Goal: Transaction & Acquisition: Download file/media

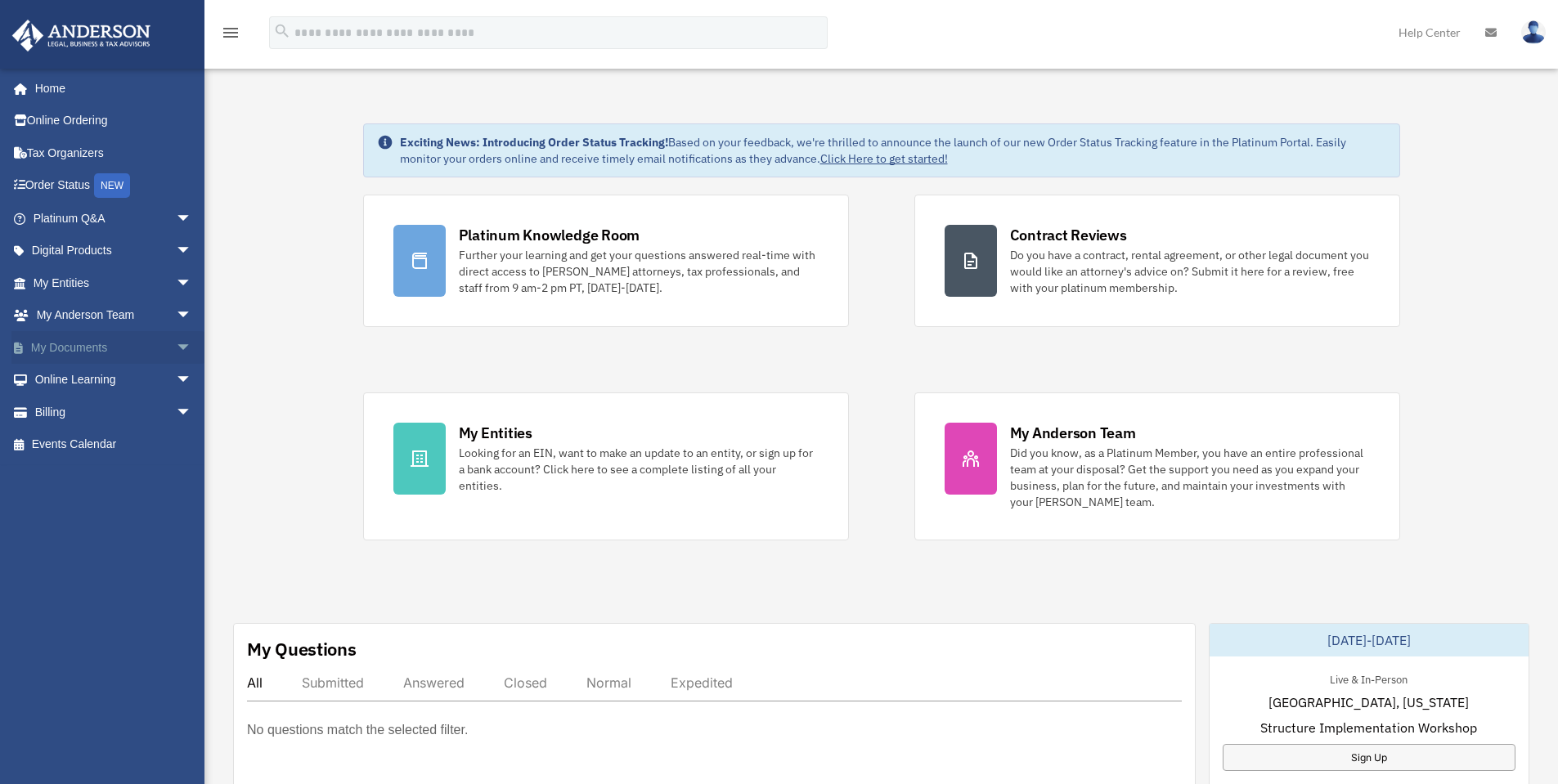
click at [176, 347] on span "arrow_drop_down" at bounding box center [192, 347] width 33 height 33
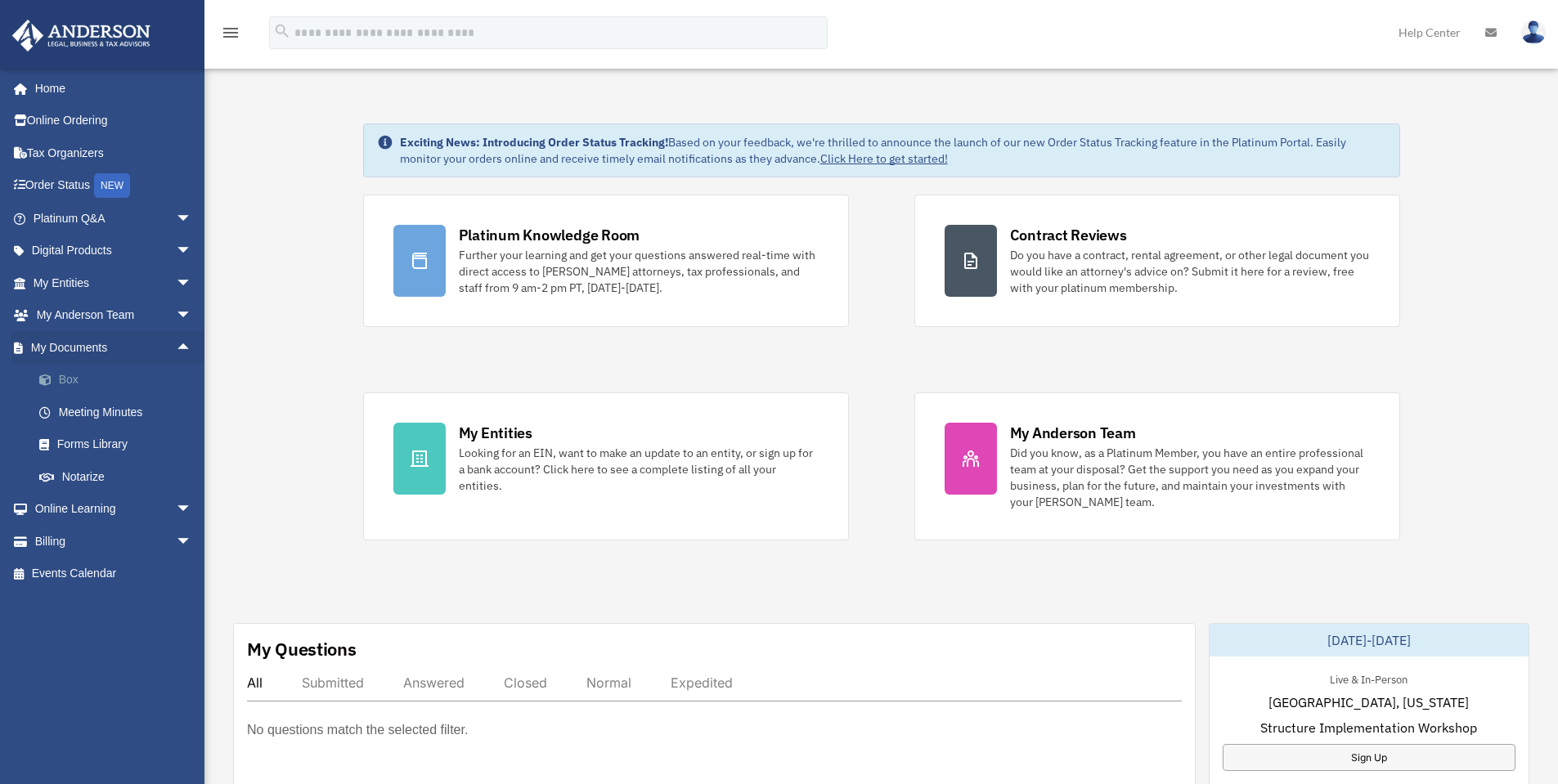
click at [64, 368] on link "Box" at bounding box center [120, 381] width 194 height 33
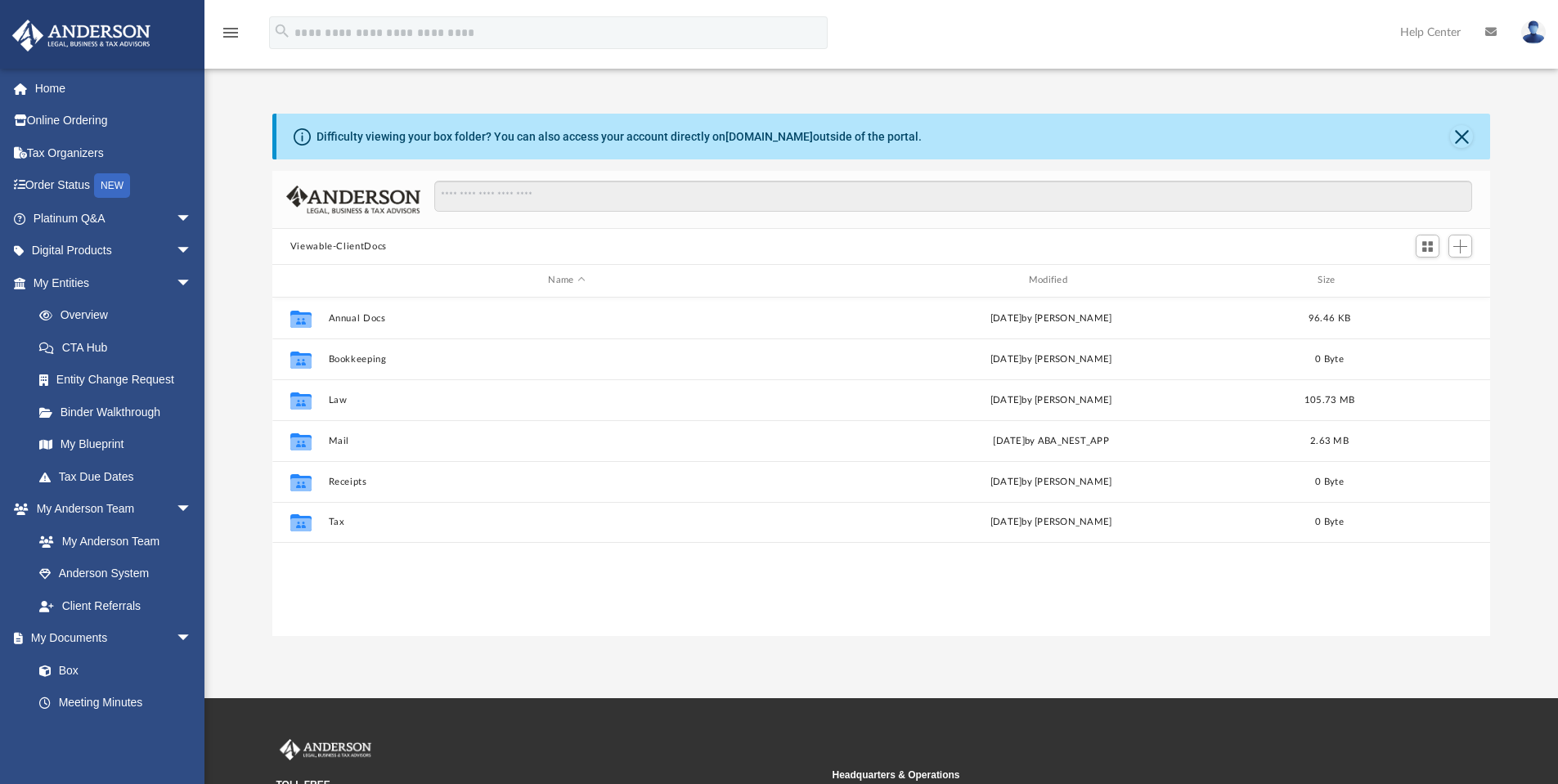
scroll to position [359, 1206]
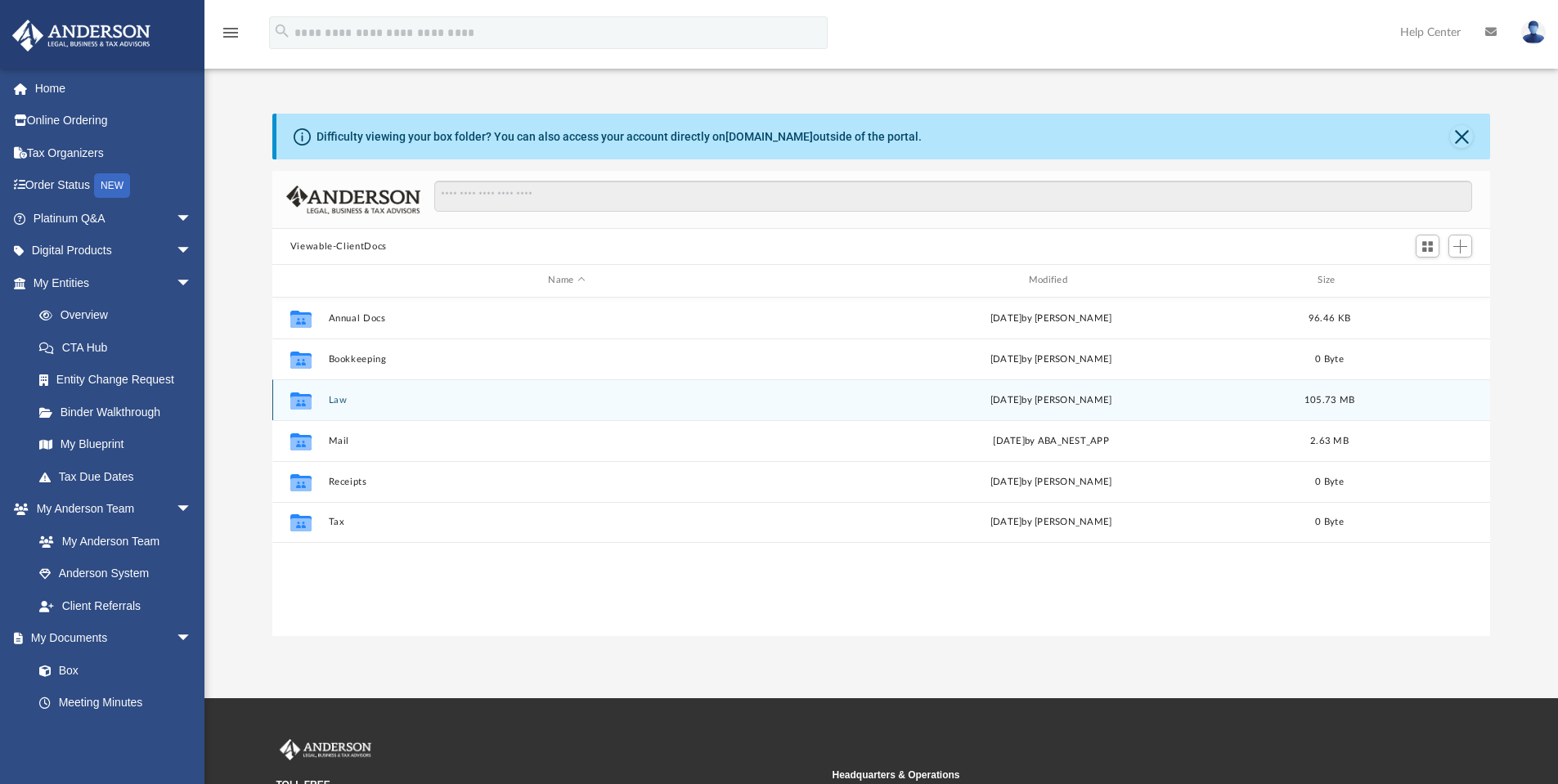
click at [399, 401] on button "Law" at bounding box center [566, 400] width 477 height 11
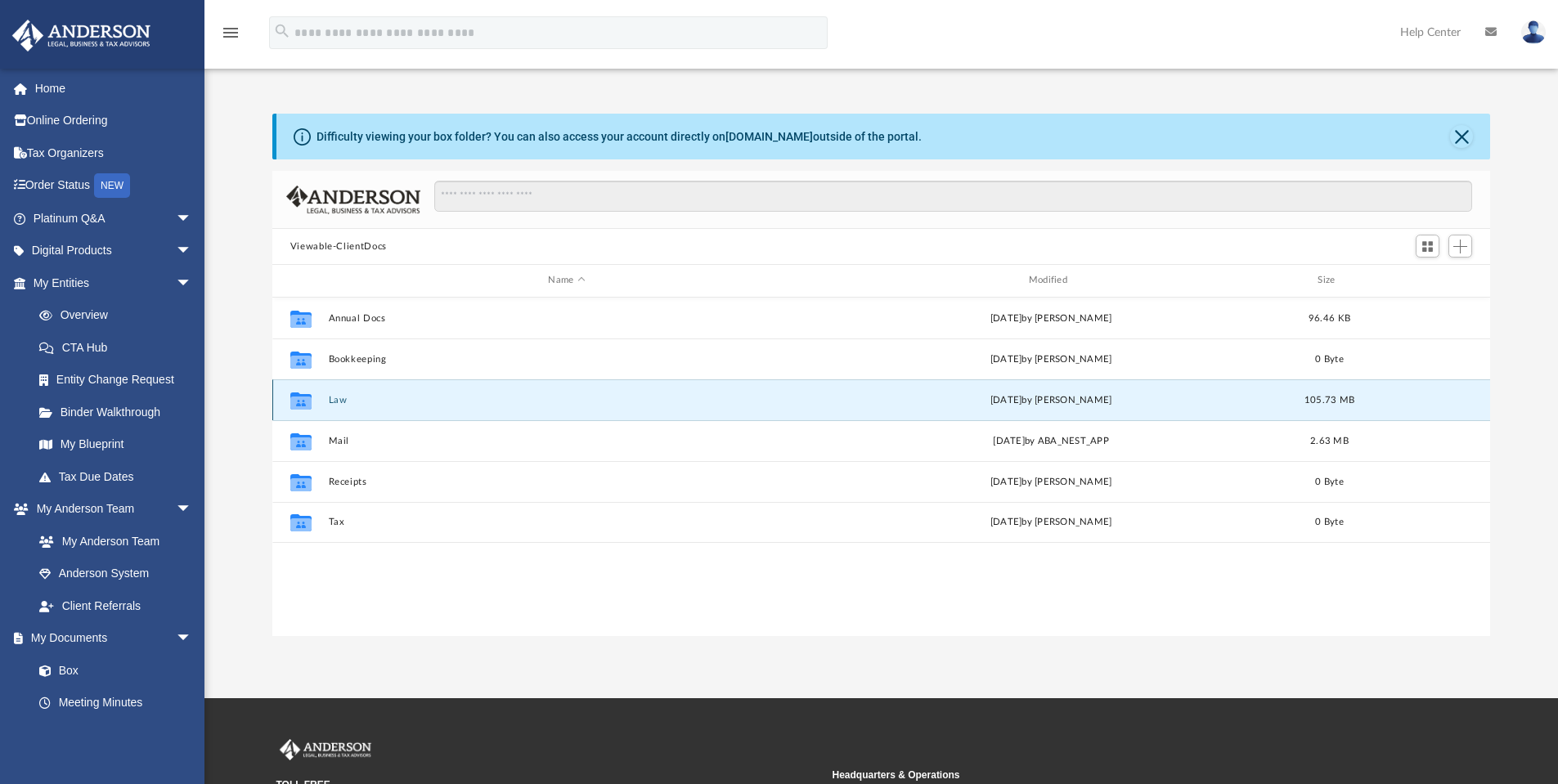
click at [397, 400] on button "Law" at bounding box center [566, 400] width 477 height 11
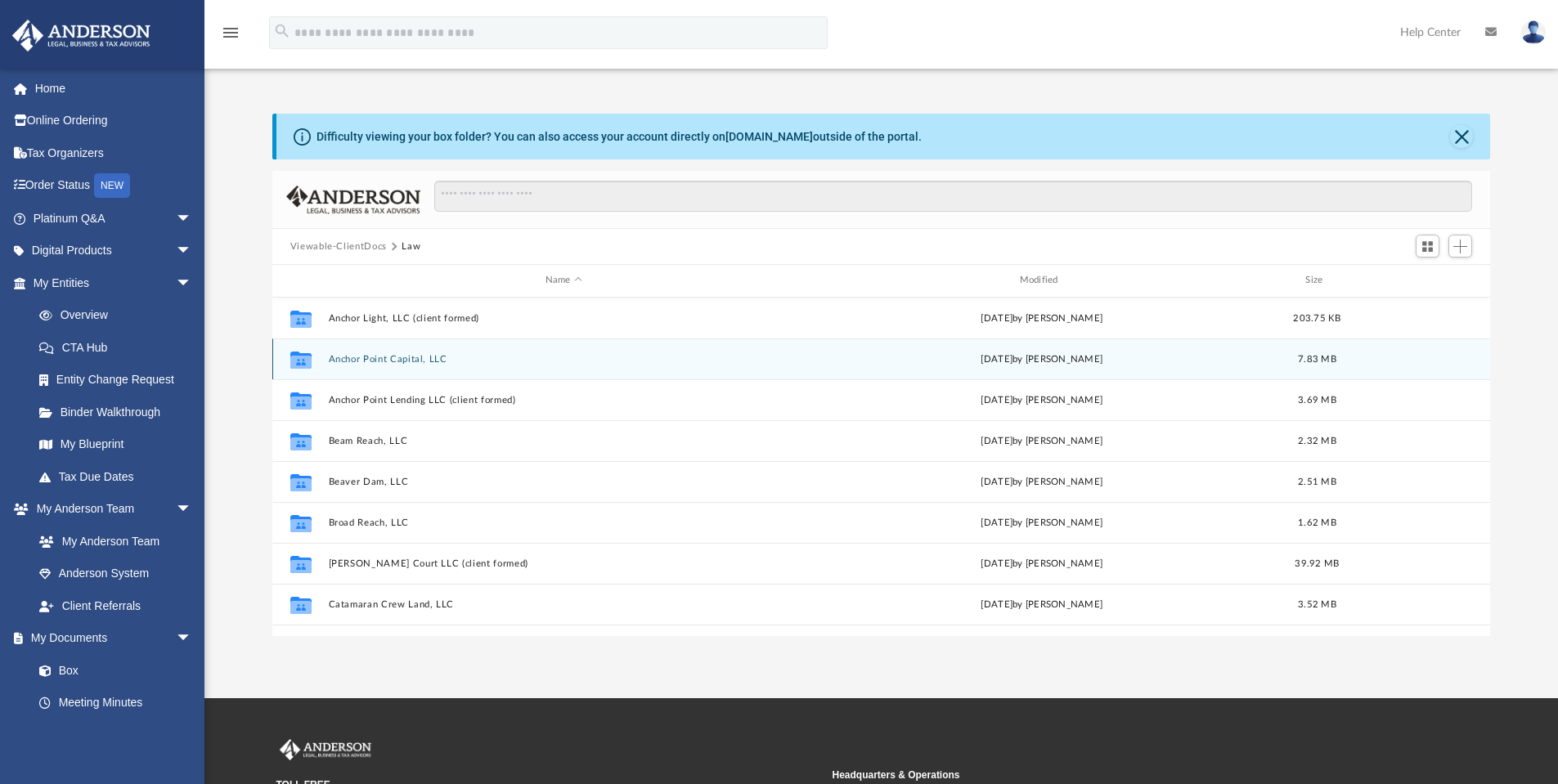
click at [370, 348] on div "Collaborated Folder Anchor Point Capital, LLC [DATE] by [PERSON_NAME] 7.83 MB" at bounding box center [882, 359] width 1218 height 41
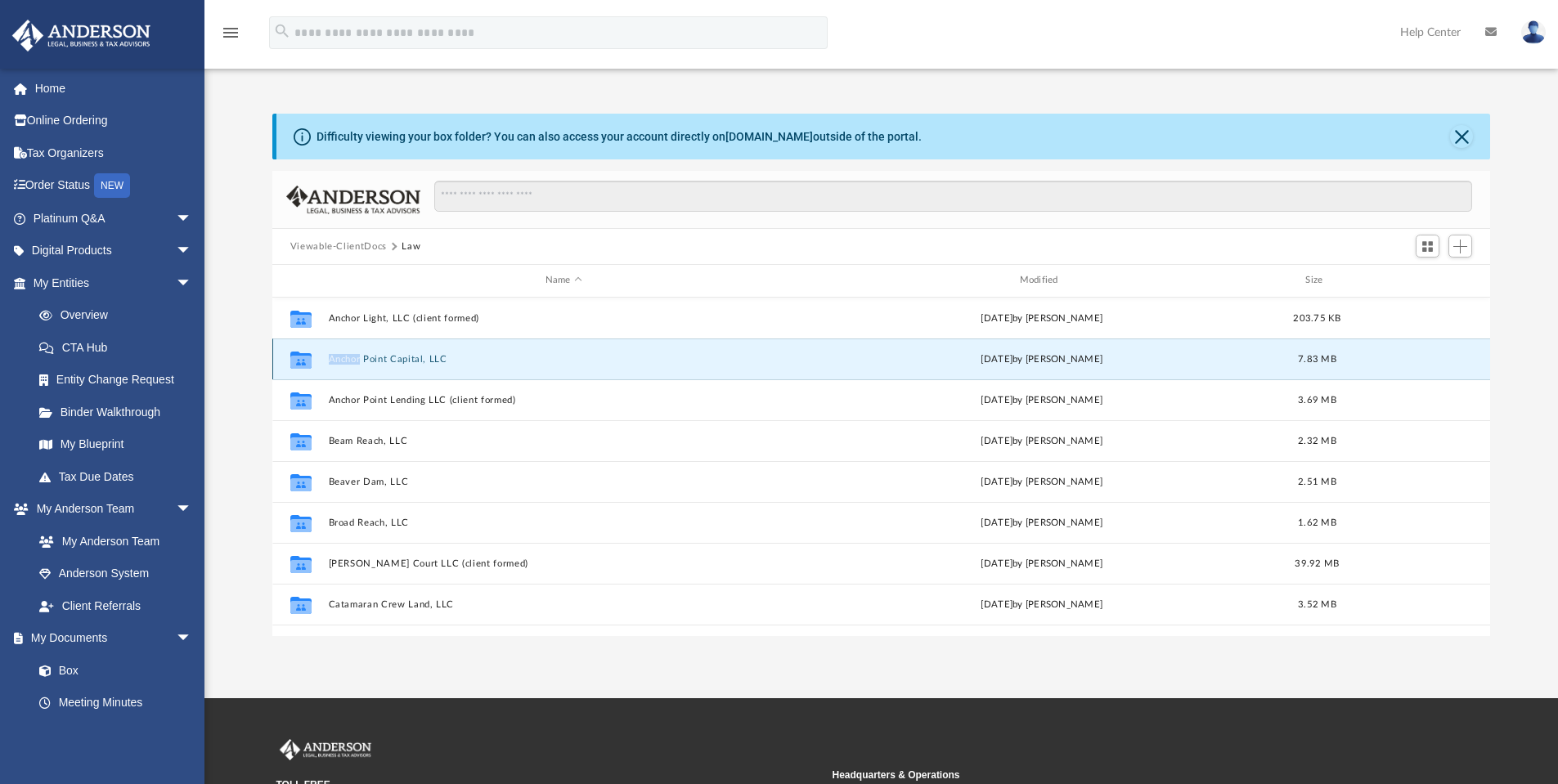
click at [370, 348] on div "Collaborated Folder Anchor Point Capital, LLC [DATE] by [PERSON_NAME] 7.83 MB" at bounding box center [882, 359] width 1218 height 41
click at [377, 359] on button "Anchor Point Capital, LLC" at bounding box center [563, 359] width 472 height 11
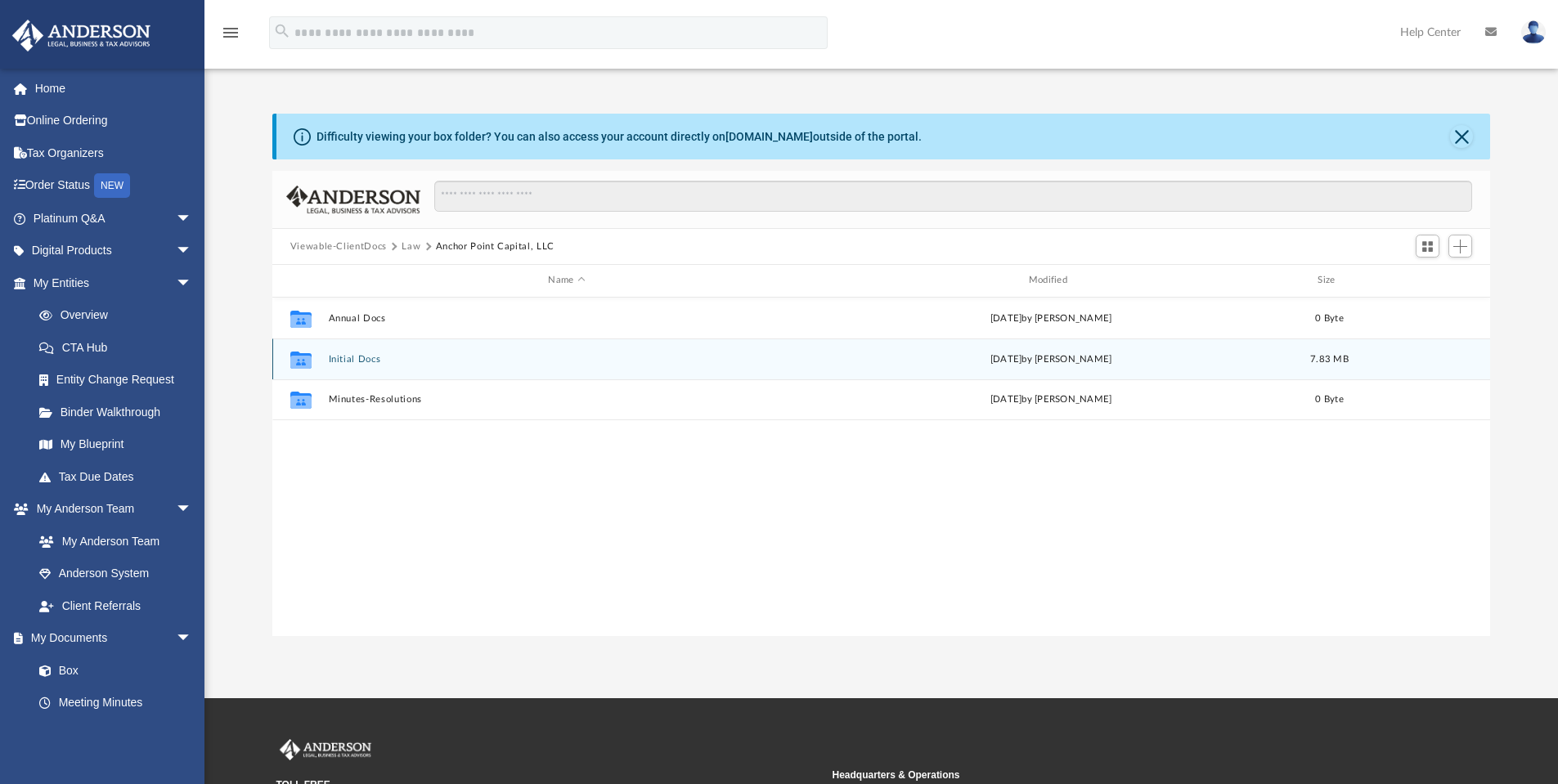
click at [372, 353] on div "Collaborated Folder Initial Docs [DATE] by [PERSON_NAME] 7.83 MB" at bounding box center [882, 359] width 1218 height 41
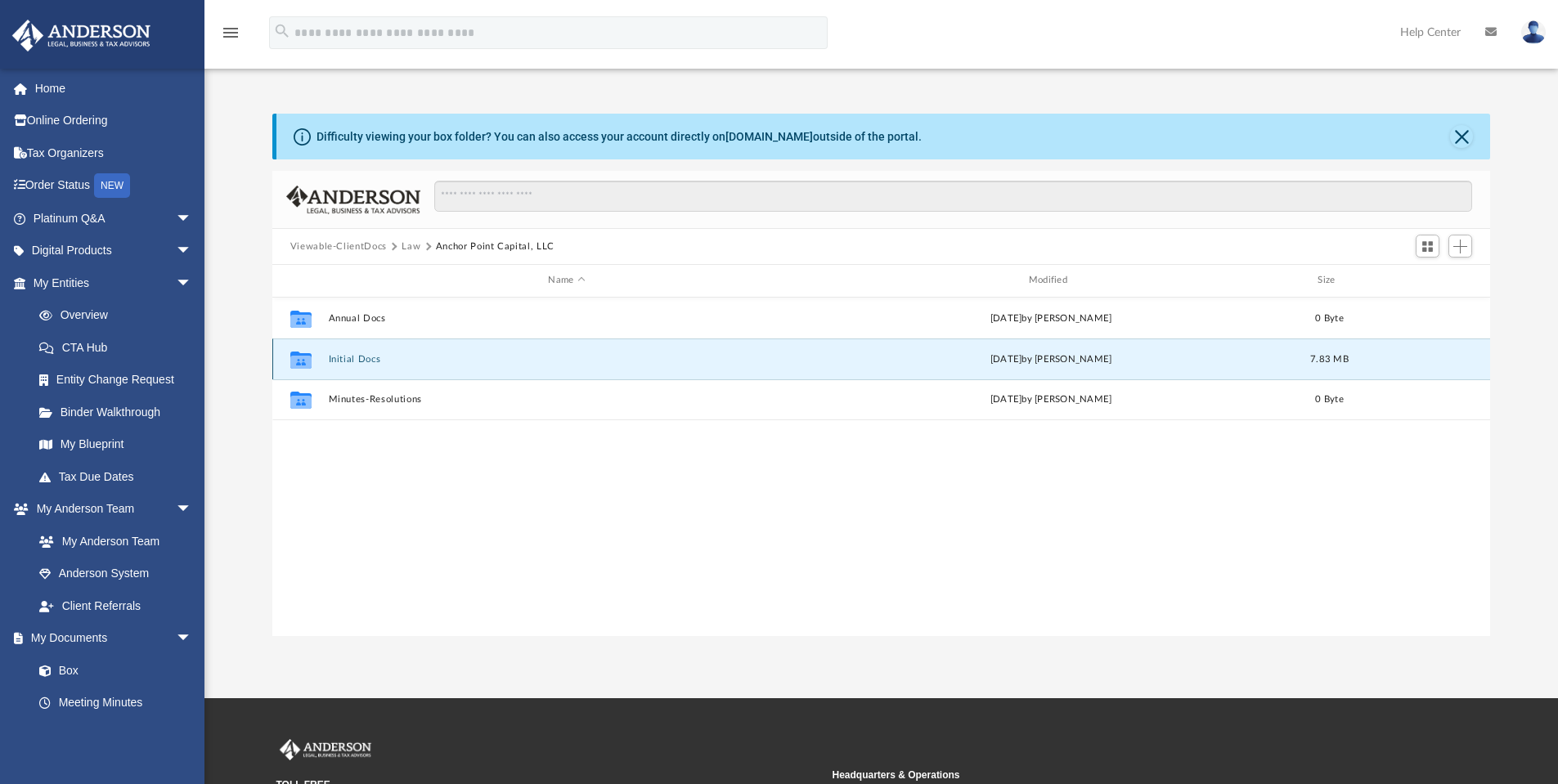
click at [369, 365] on div "Collaborated Folder Initial Docs [DATE] by [PERSON_NAME] 7.83 MB" at bounding box center [882, 359] width 1218 height 41
click at [368, 364] on button "Initial Docs" at bounding box center [566, 359] width 477 height 11
click at [364, 359] on button "Initial Docs" at bounding box center [566, 359] width 477 height 11
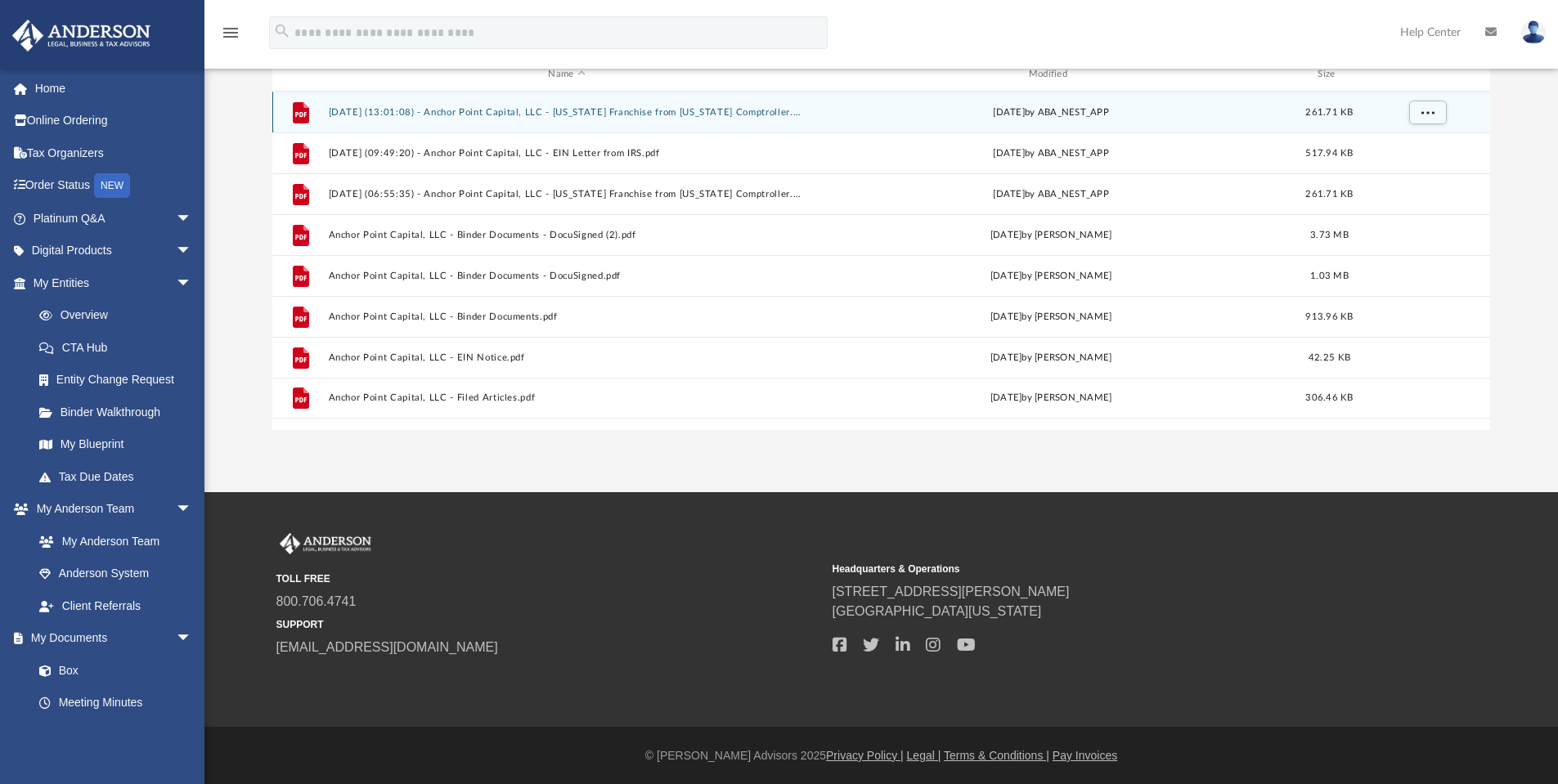
scroll to position [207, 0]
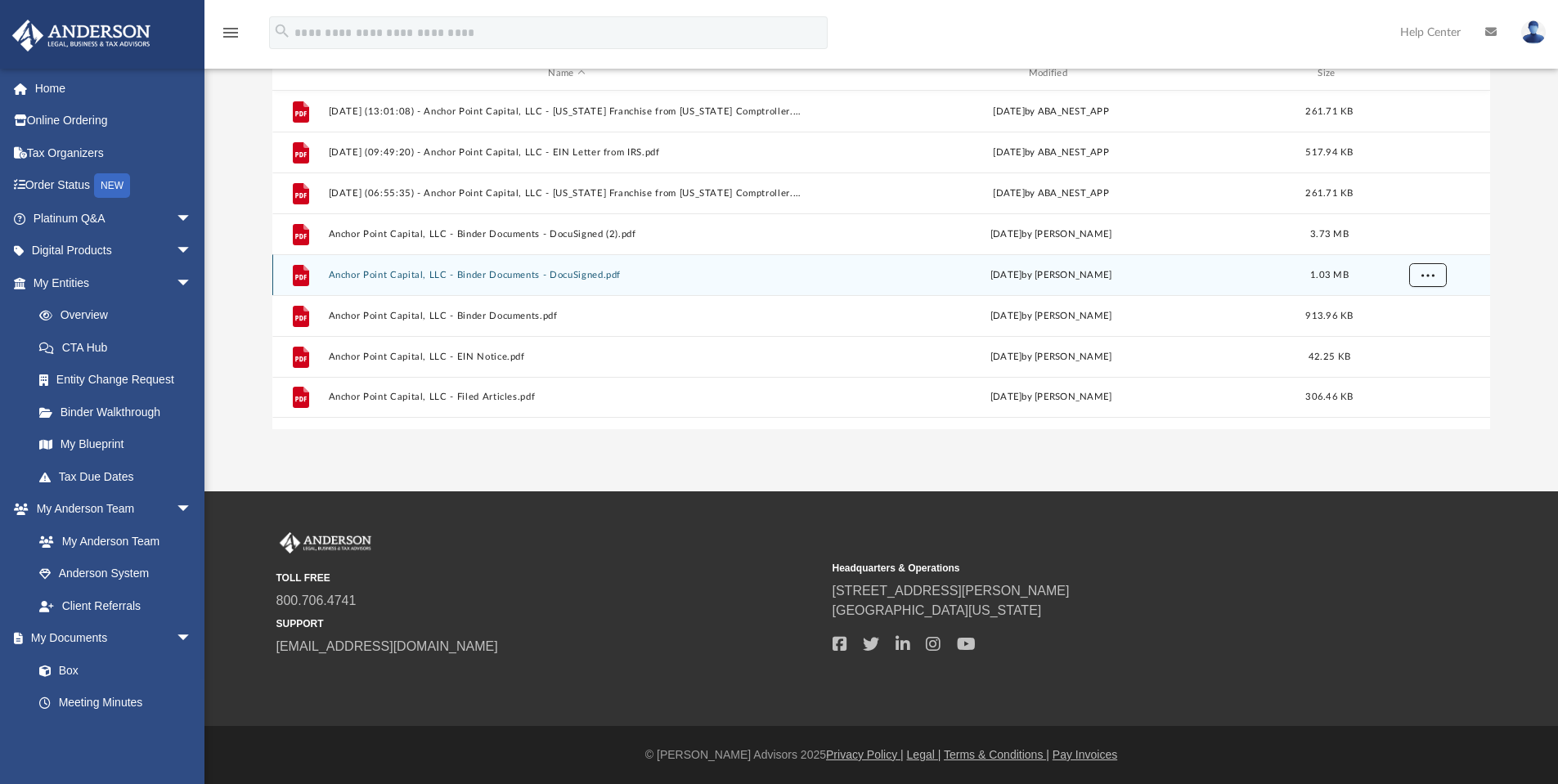
click at [1434, 282] on button "More options" at bounding box center [1427, 275] width 37 height 25
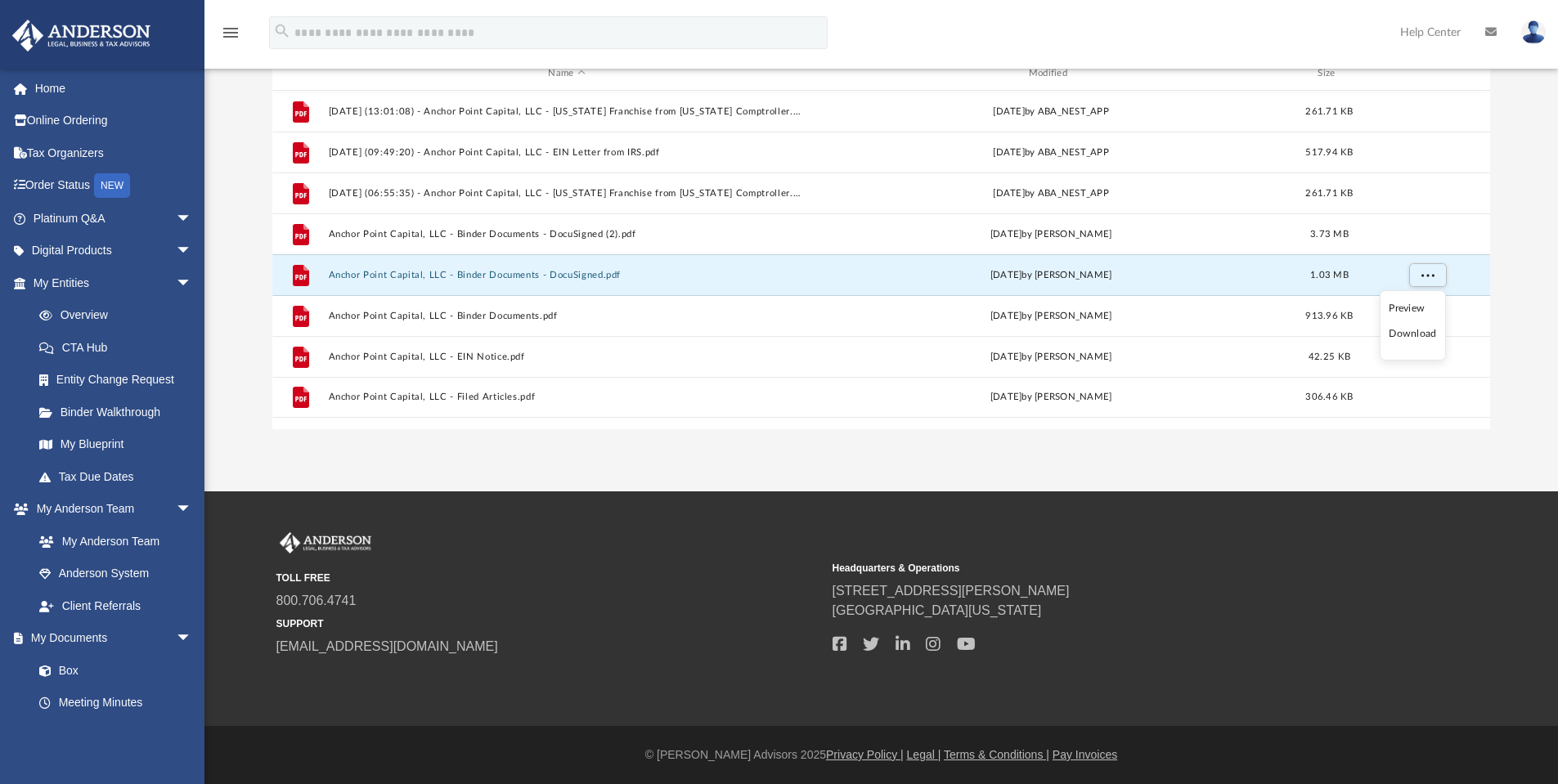
click at [1424, 330] on li "Download" at bounding box center [1413, 334] width 48 height 17
click at [1438, 269] on button "More options" at bounding box center [1427, 275] width 37 height 25
click at [634, 506] on div "TOLL FREE 800.706.4741 SUPPORT [EMAIL_ADDRESS][DOMAIN_NAME] Headquarters & Oper…" at bounding box center [779, 608] width 1558 height 234
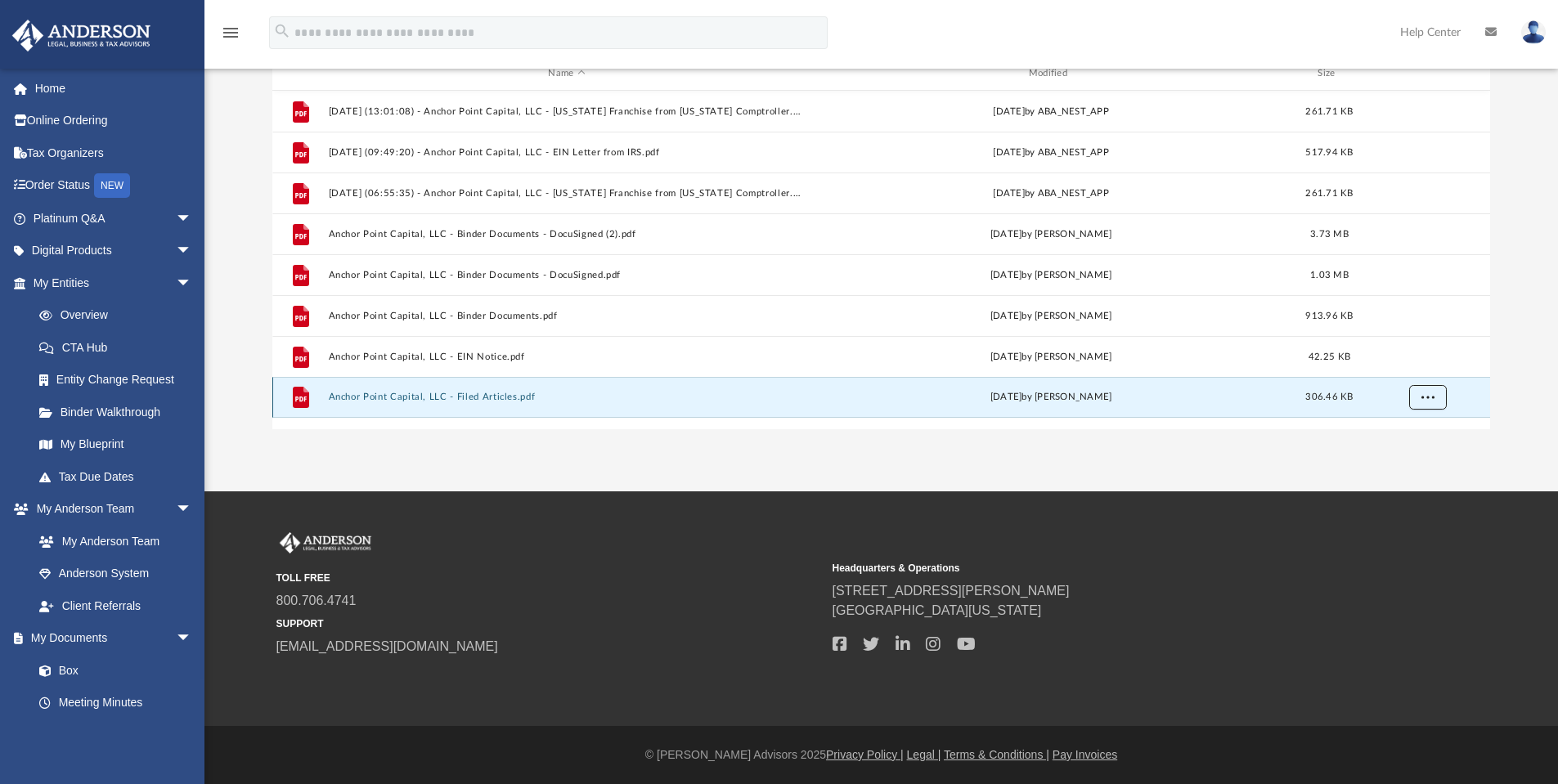
click at [1423, 402] on button "More options" at bounding box center [1427, 398] width 37 height 25
click at [1414, 455] on li "Download" at bounding box center [1413, 456] width 48 height 17
